Goal: Navigation & Orientation: Go to known website

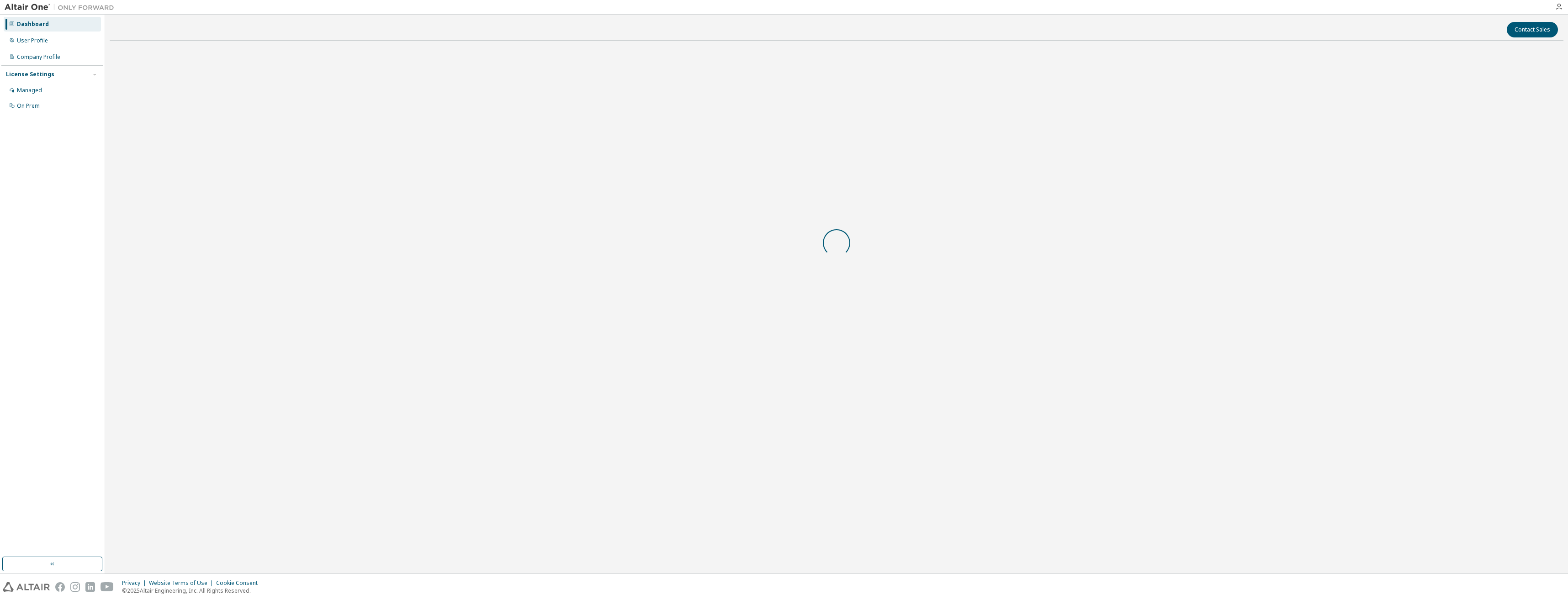
click at [873, 332] on div at bounding box center [836, 243] width 1454 height 390
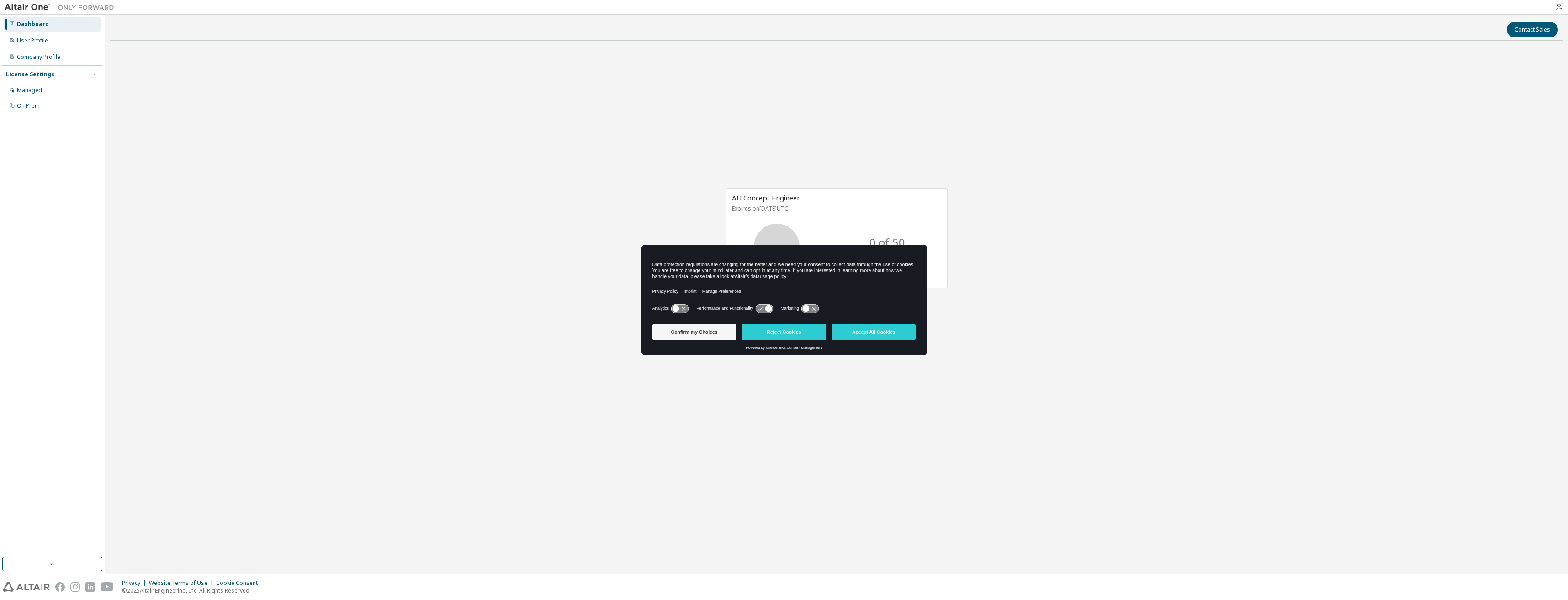
click at [873, 332] on button "Accept All Cookies" at bounding box center [873, 332] width 84 height 16
